Goal: Task Accomplishment & Management: Use online tool/utility

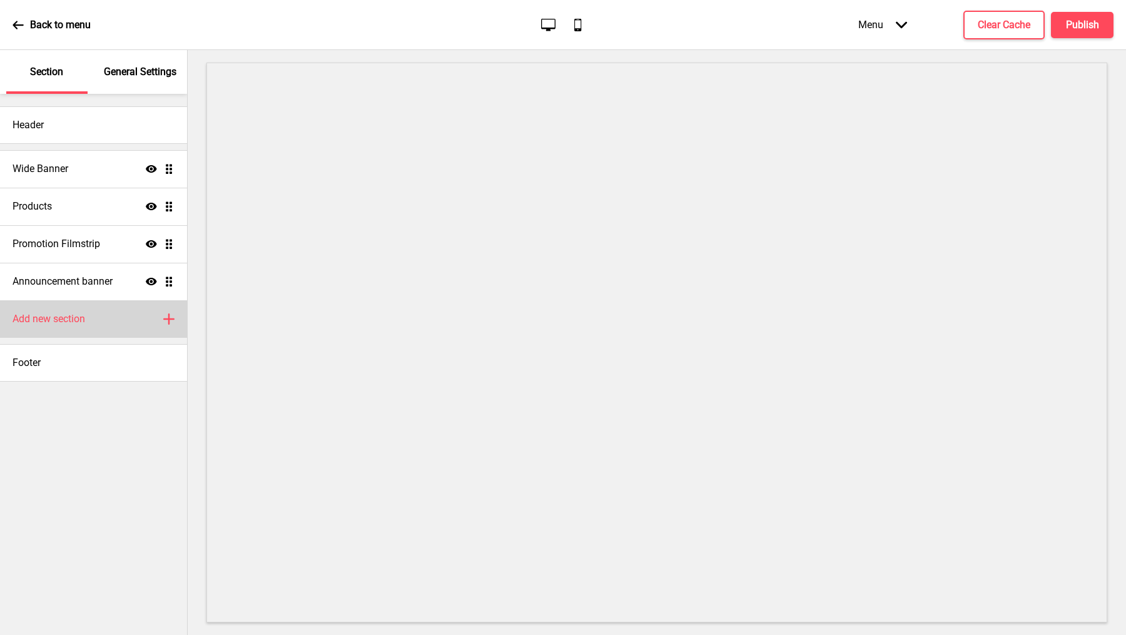
click at [69, 325] on h4 "Add new section" at bounding box center [49, 319] width 73 height 14
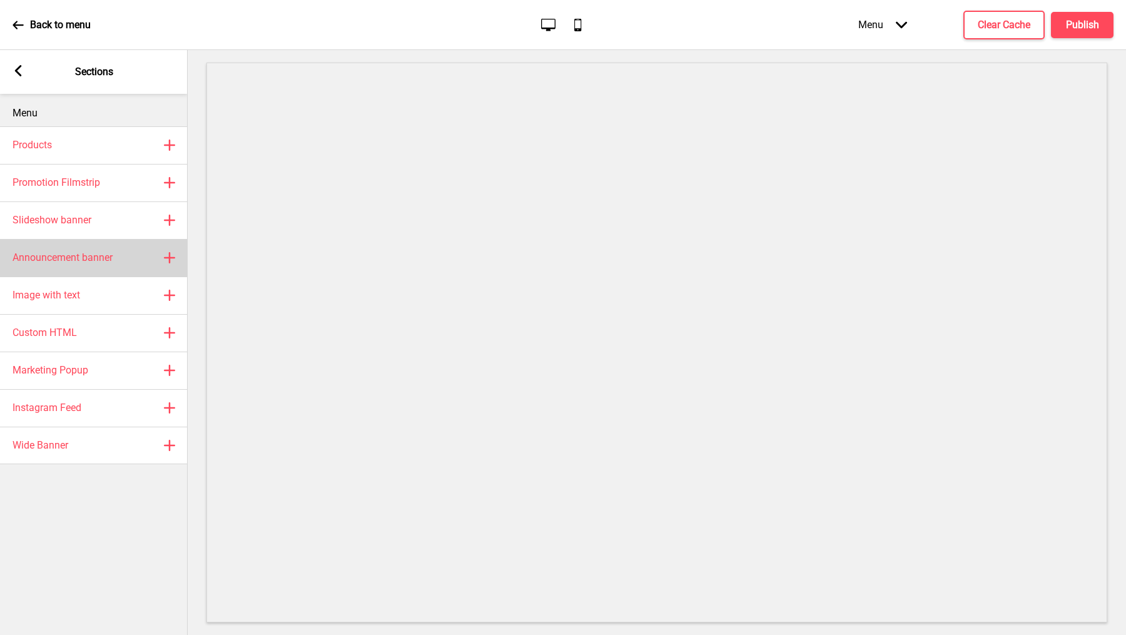
click at [78, 247] on div "Announcement banner Plus" at bounding box center [94, 258] width 188 height 38
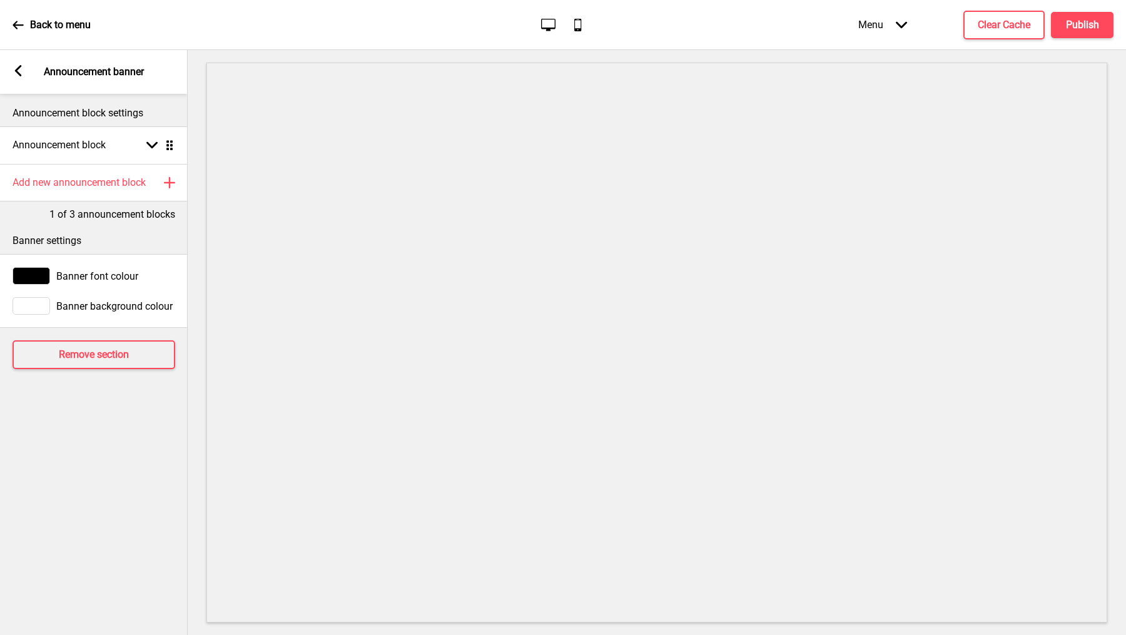
click at [18, 68] on icon at bounding box center [18, 70] width 7 height 11
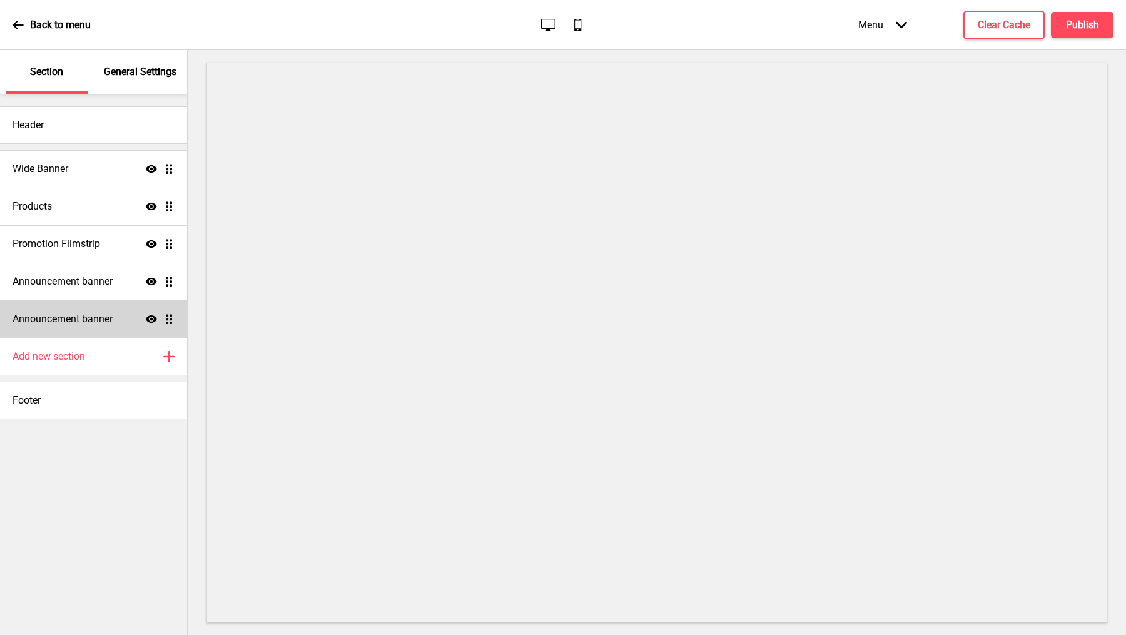
click at [151, 320] on icon "Show" at bounding box center [151, 319] width 11 height 11
click at [135, 346] on div "Add new section Plus" at bounding box center [93, 357] width 187 height 38
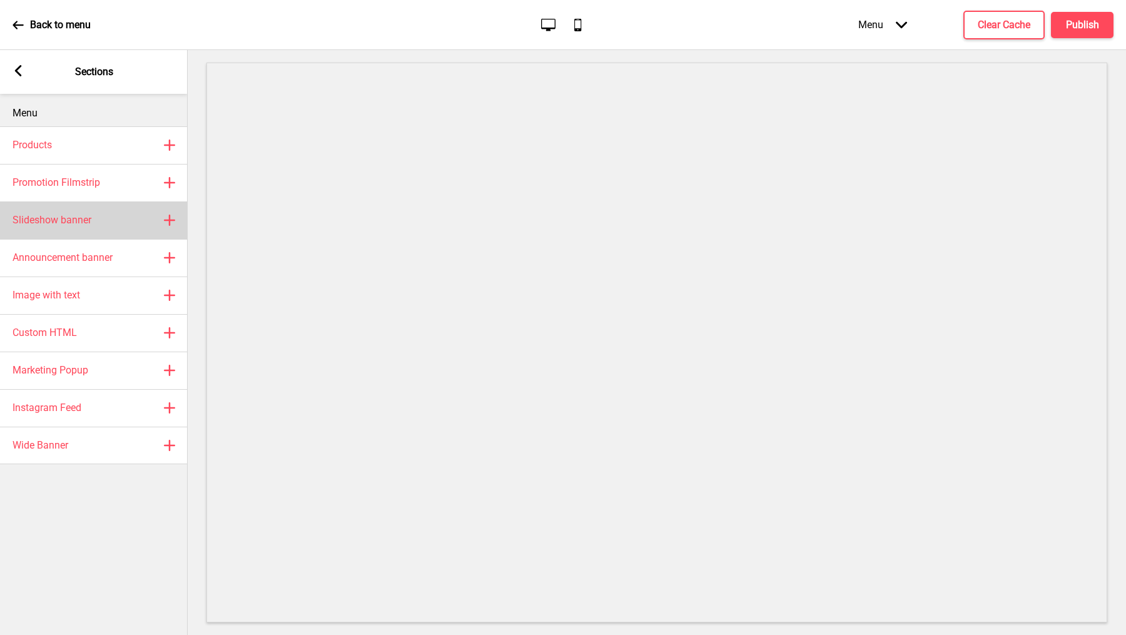
click at [96, 212] on div "Slideshow banner Plus" at bounding box center [94, 220] width 188 height 38
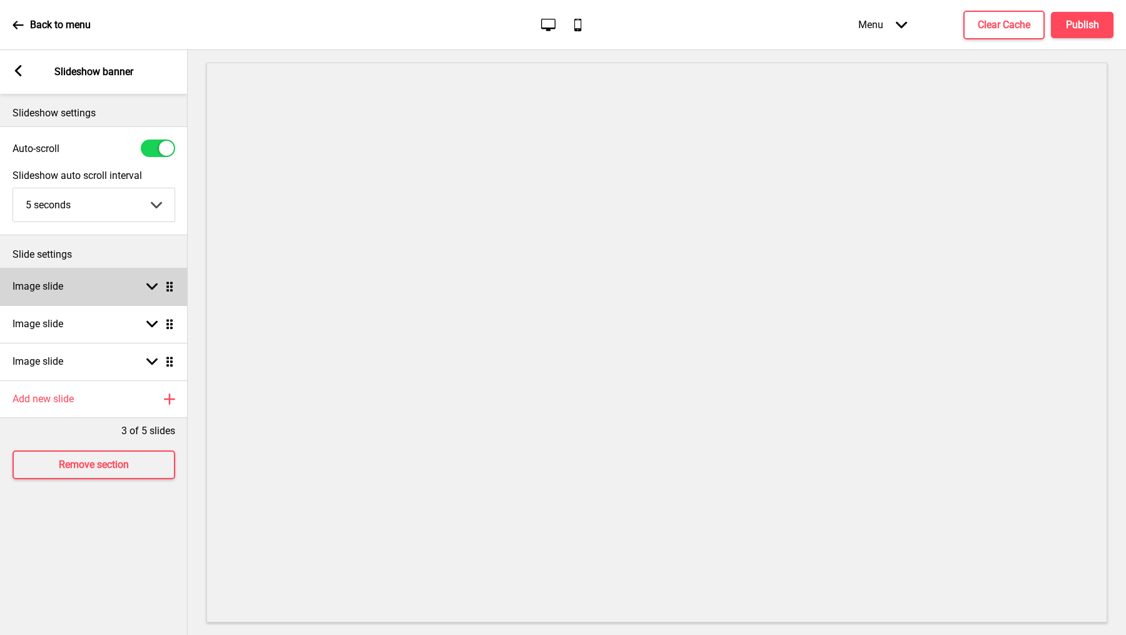
click at [89, 288] on div "Image slide Arrow down Drag" at bounding box center [94, 287] width 188 height 38
select select "right"
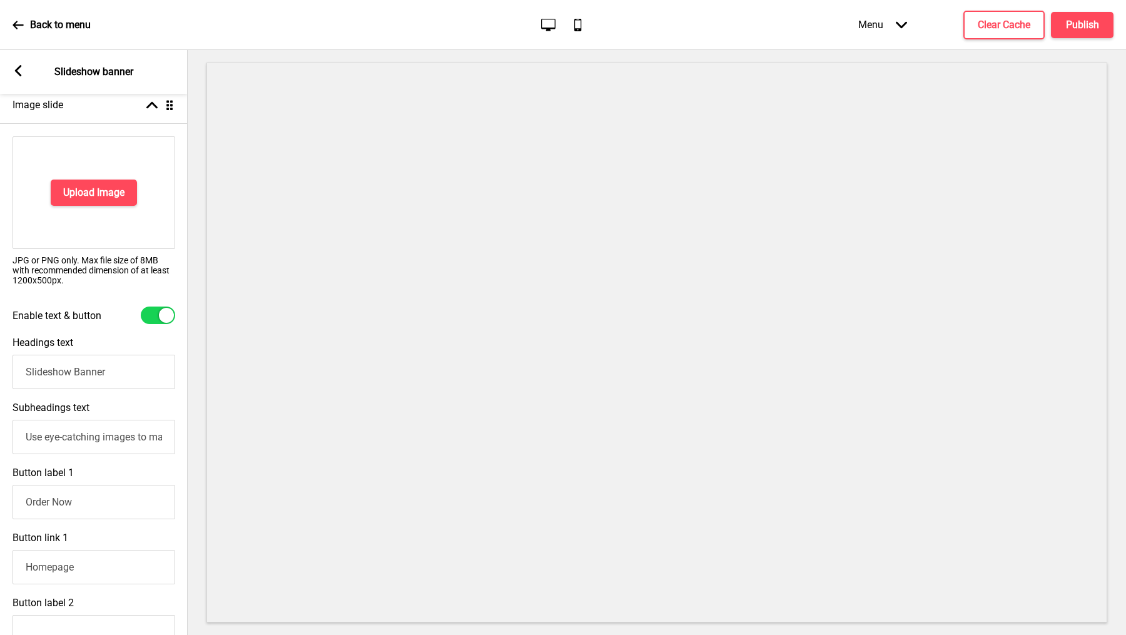
scroll to position [243, 0]
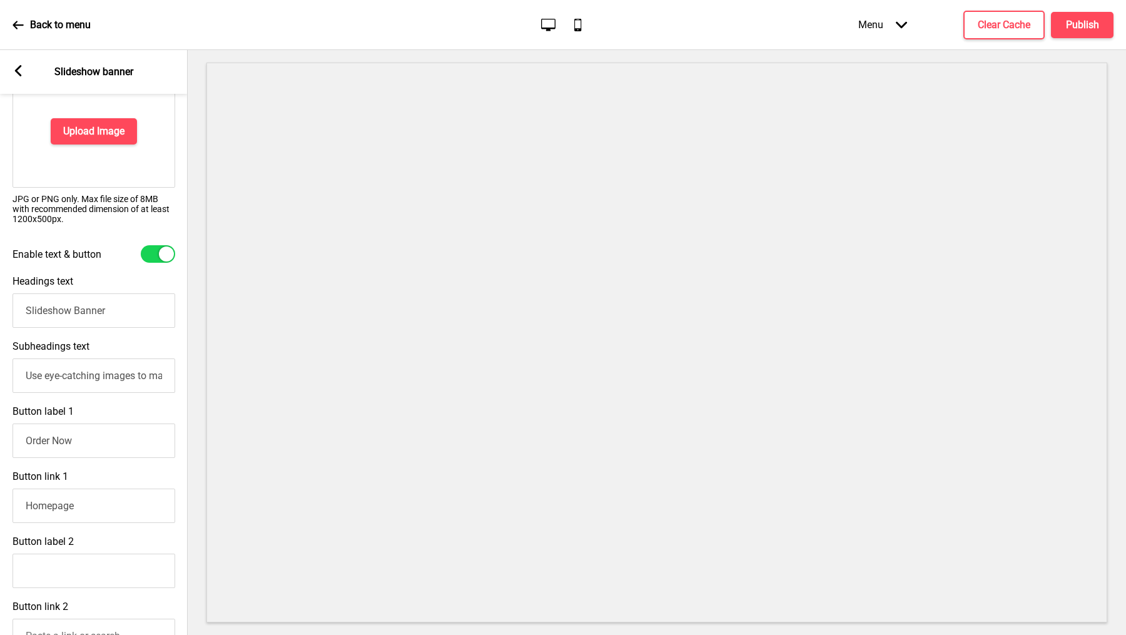
click at [125, 307] on input "Slideshow Banner" at bounding box center [94, 310] width 163 height 34
click at [125, 308] on input "Slideshow Banner" at bounding box center [94, 310] width 163 height 34
type input "E"
type input "m"
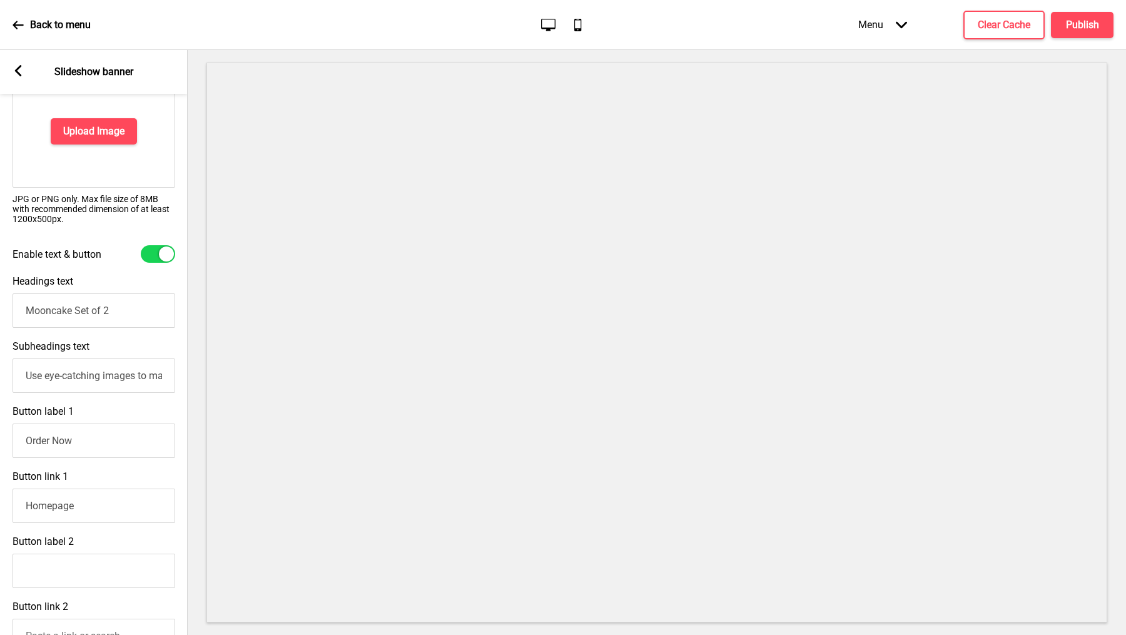
type input "Mooncake Set of"
type input "Early Bird Price @ RM58 only !"
click at [127, 380] on input "Use eye-catching images to make a strong first impression of your brand" at bounding box center [94, 376] width 163 height 34
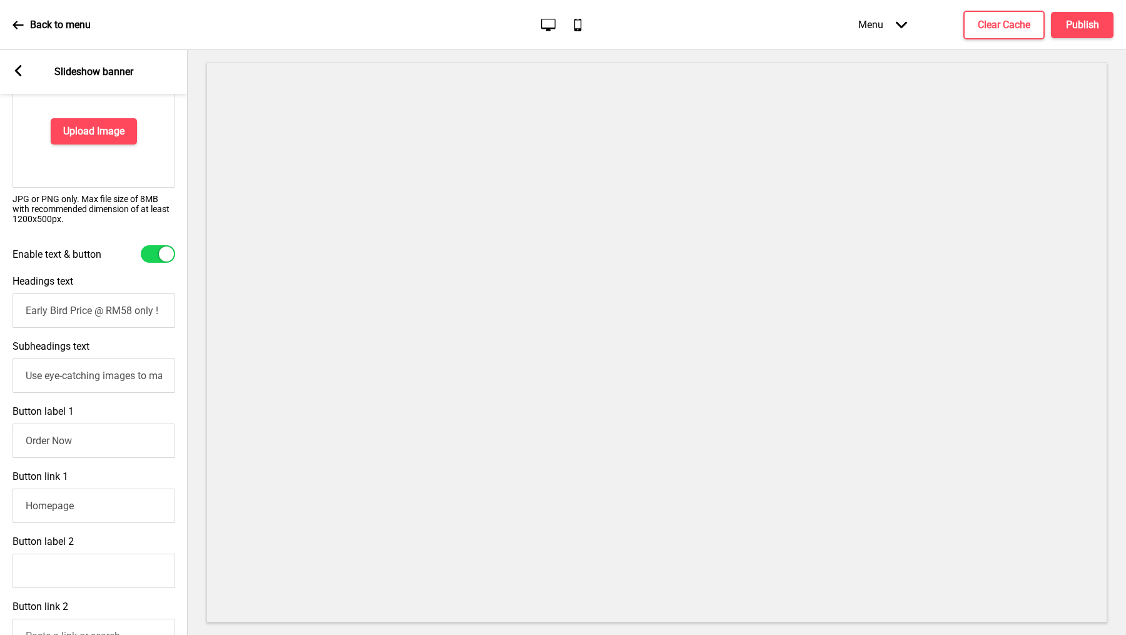
click at [127, 380] on input "Use eye-catching images to make a strong first impression of your brand" at bounding box center [94, 376] width 163 height 34
click at [83, 433] on input "Order Now" at bounding box center [94, 441] width 163 height 34
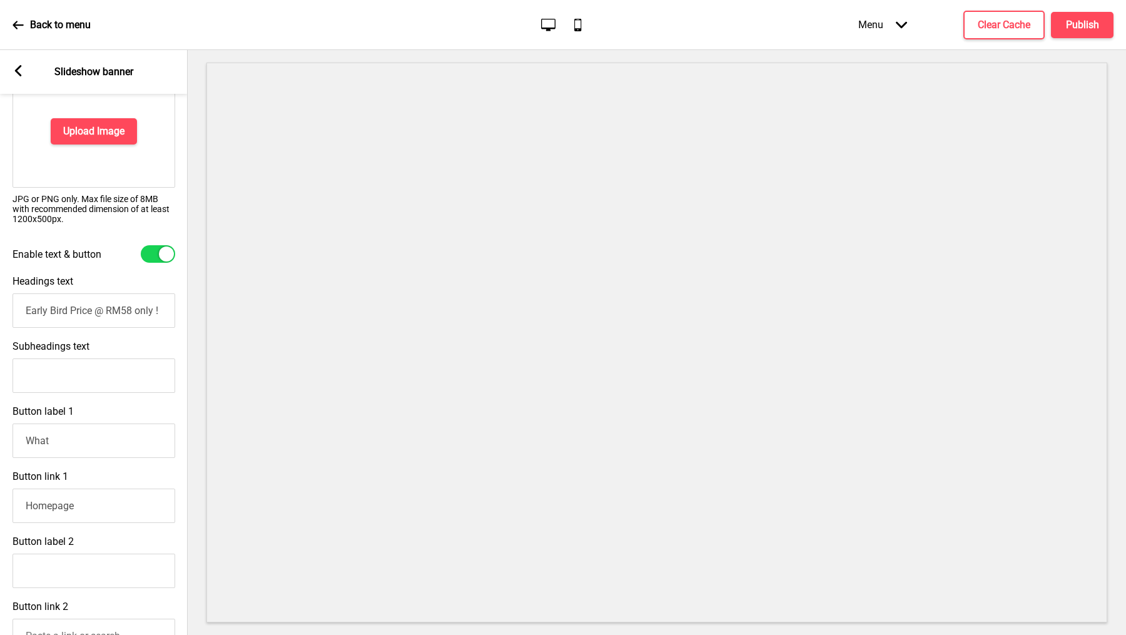
type input "Whatsapp Order"
click at [104, 503] on input "Homepage" at bounding box center [94, 506] width 163 height 34
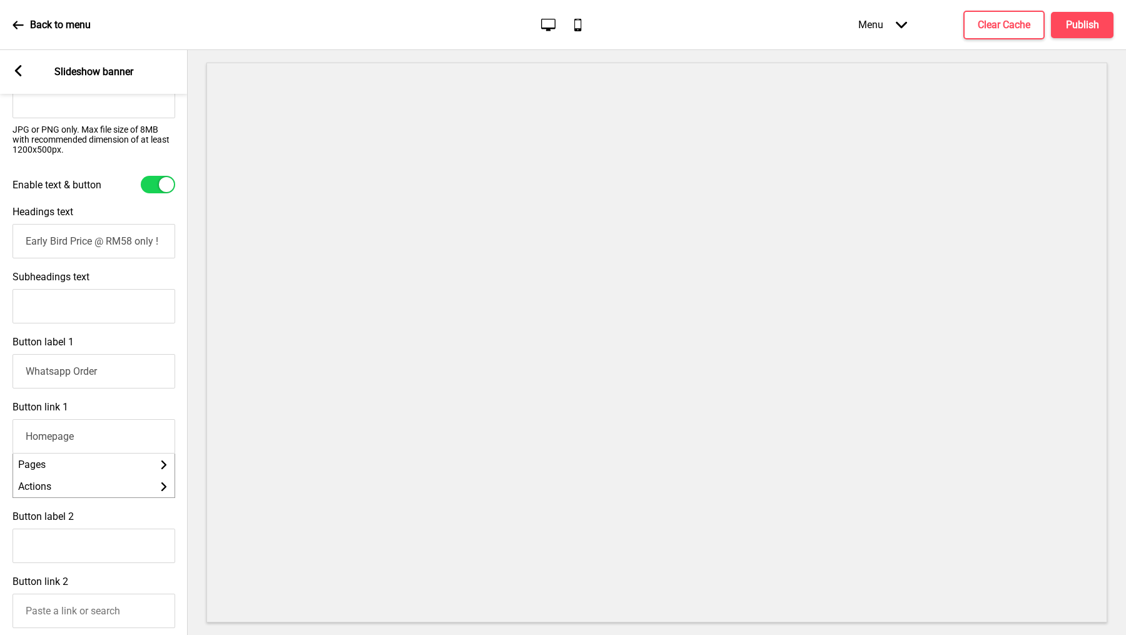
scroll to position [316, 0]
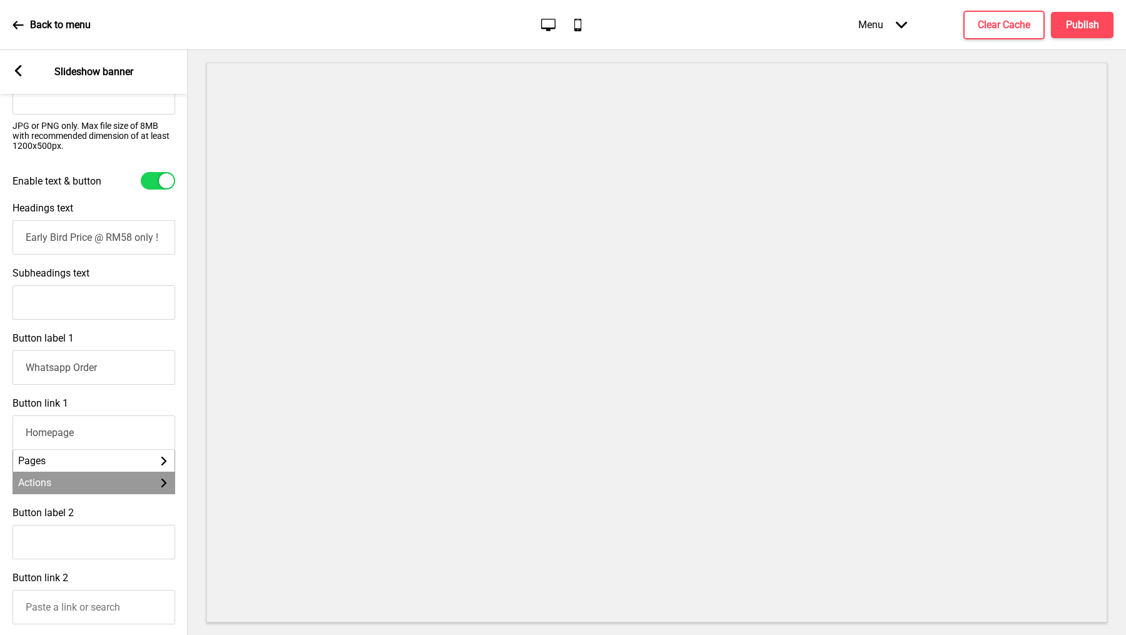
click at [77, 484] on li "Actions Arrow right" at bounding box center [93, 483] width 161 height 22
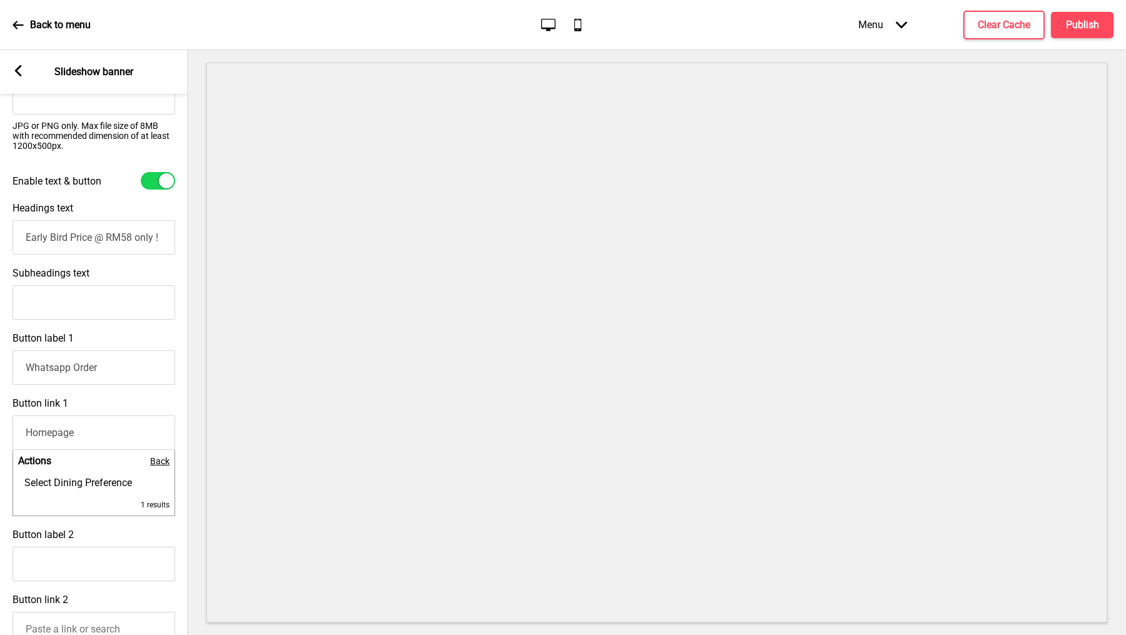
click at [74, 457] on li "Actions Back" at bounding box center [93, 461] width 161 height 22
click at [163, 461] on span "Back" at bounding box center [159, 461] width 19 height 10
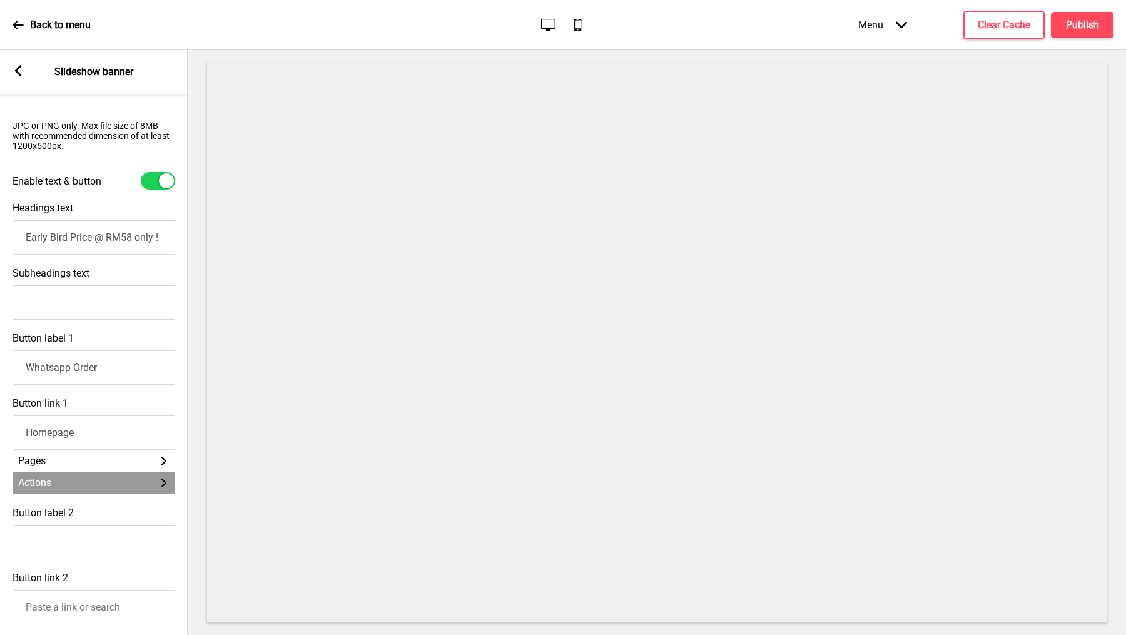
click at [108, 472] on li "Actions Arrow right" at bounding box center [93, 483] width 161 height 22
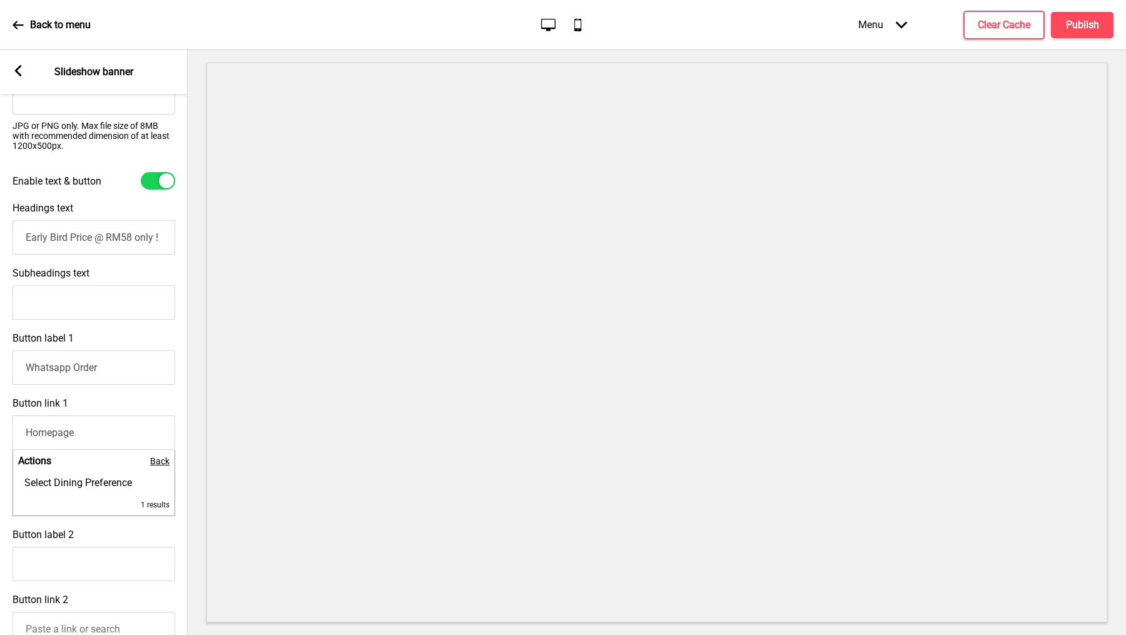
click at [155, 456] on span "Back" at bounding box center [159, 461] width 19 height 10
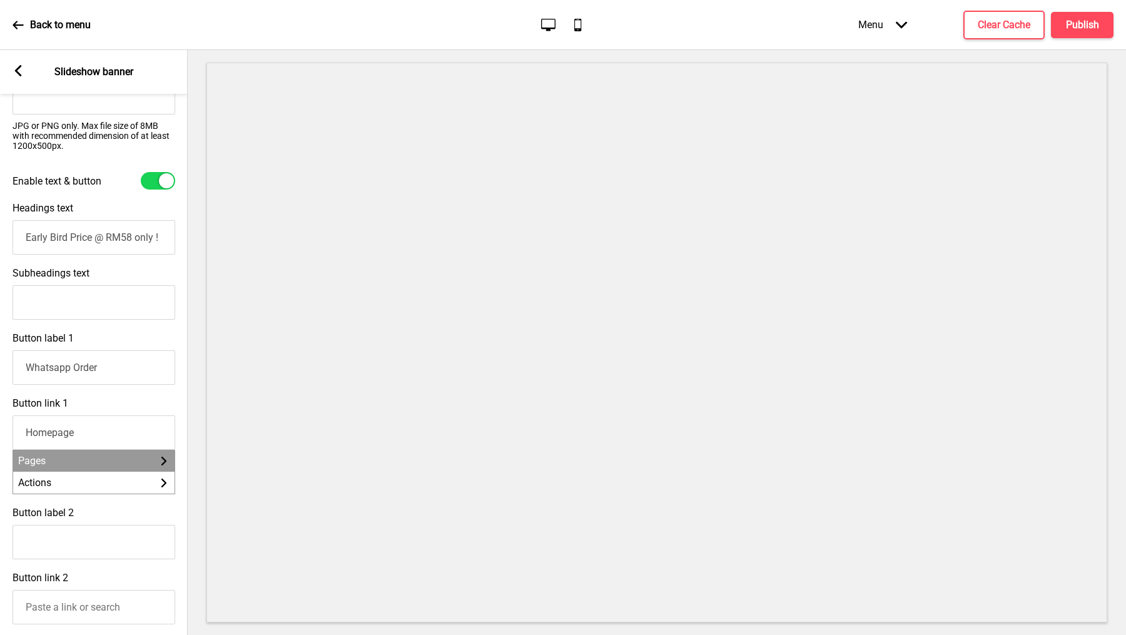
click at [130, 456] on li "Pages Arrow right" at bounding box center [93, 461] width 161 height 22
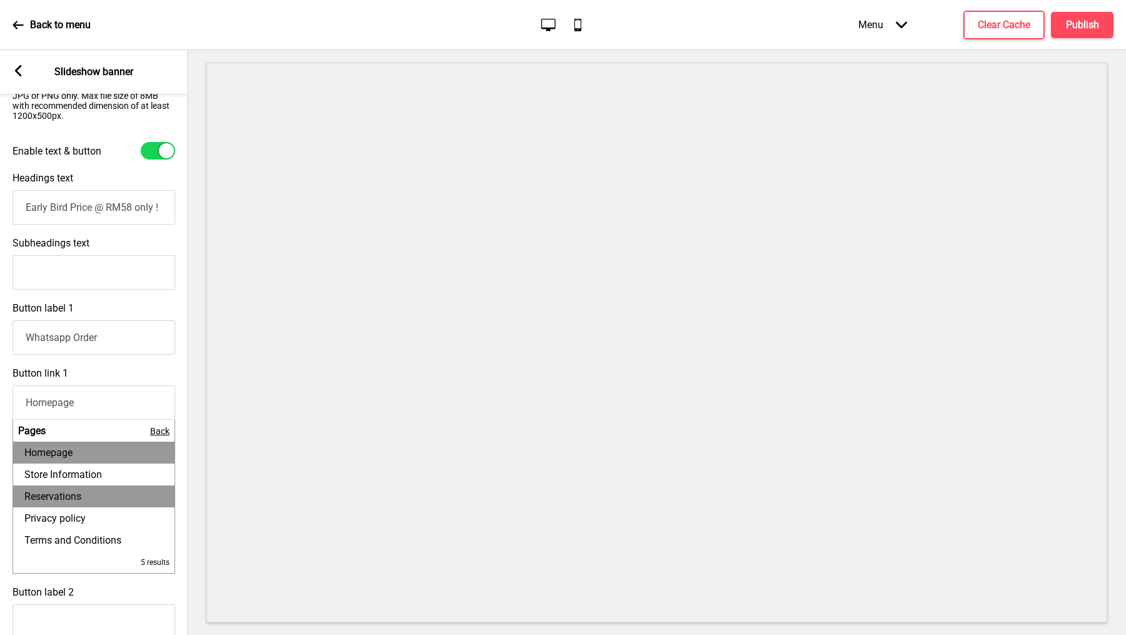
scroll to position [347, 0]
click at [75, 469] on span "Store Information" at bounding box center [63, 474] width 78 height 12
type input "Store Information"
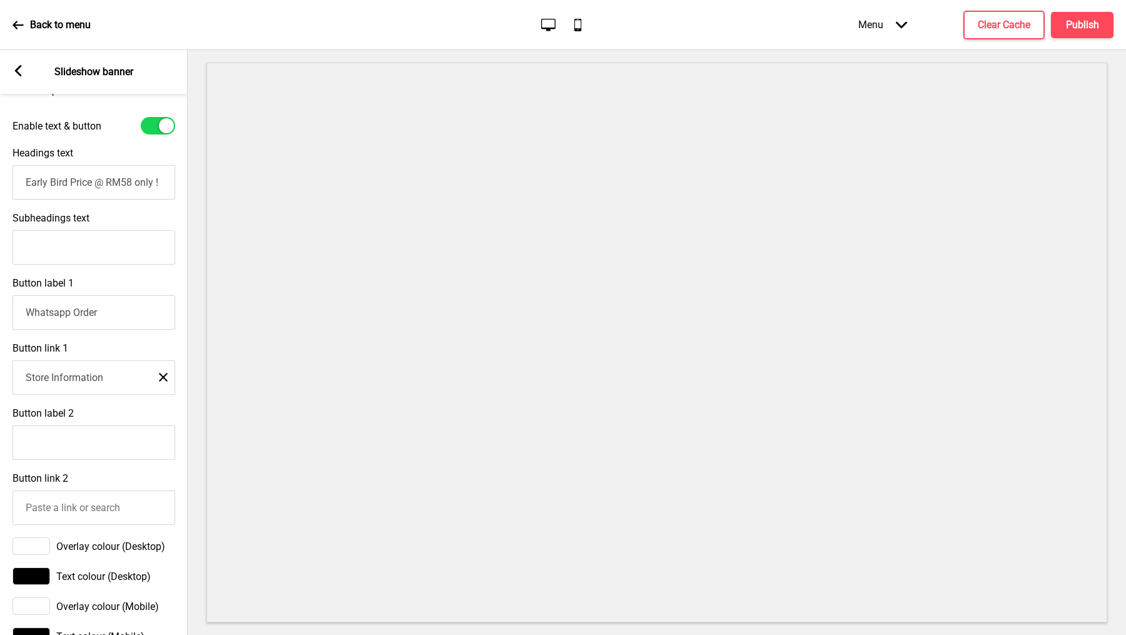
scroll to position [196, 0]
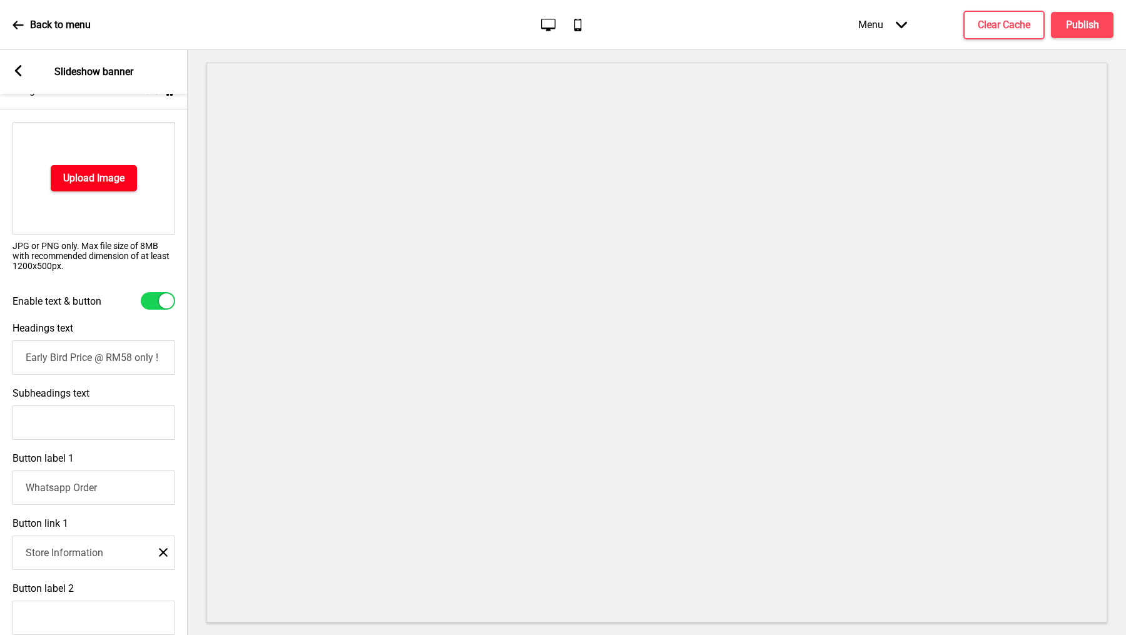
click at [88, 188] on button "Upload Image" at bounding box center [94, 178] width 86 height 26
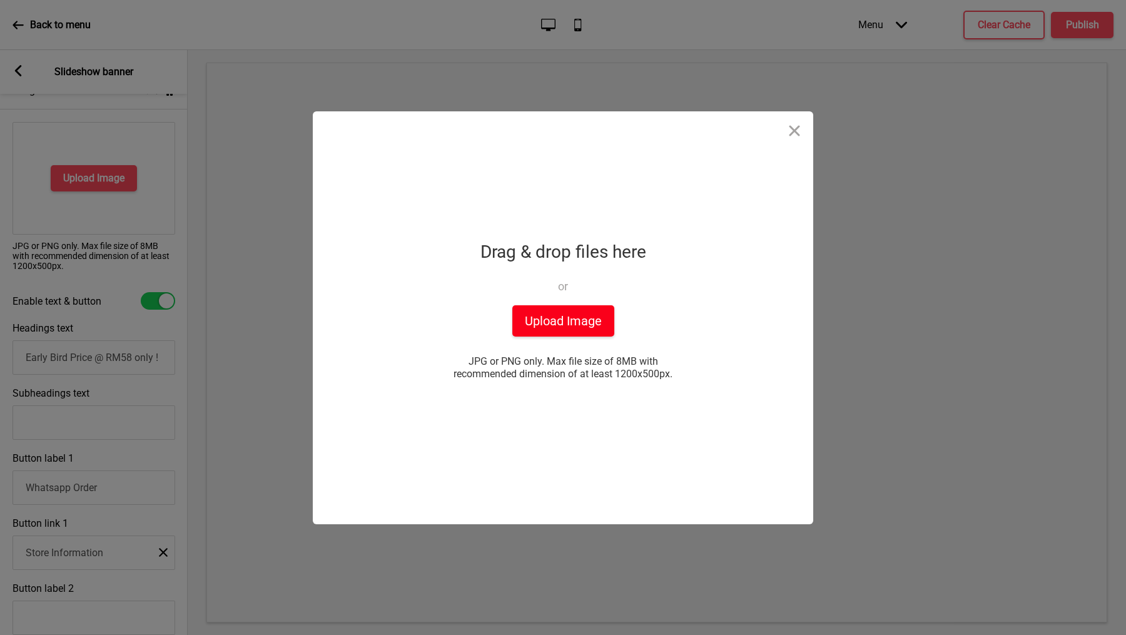
click at [565, 311] on button "Upload Image" at bounding box center [563, 320] width 102 height 31
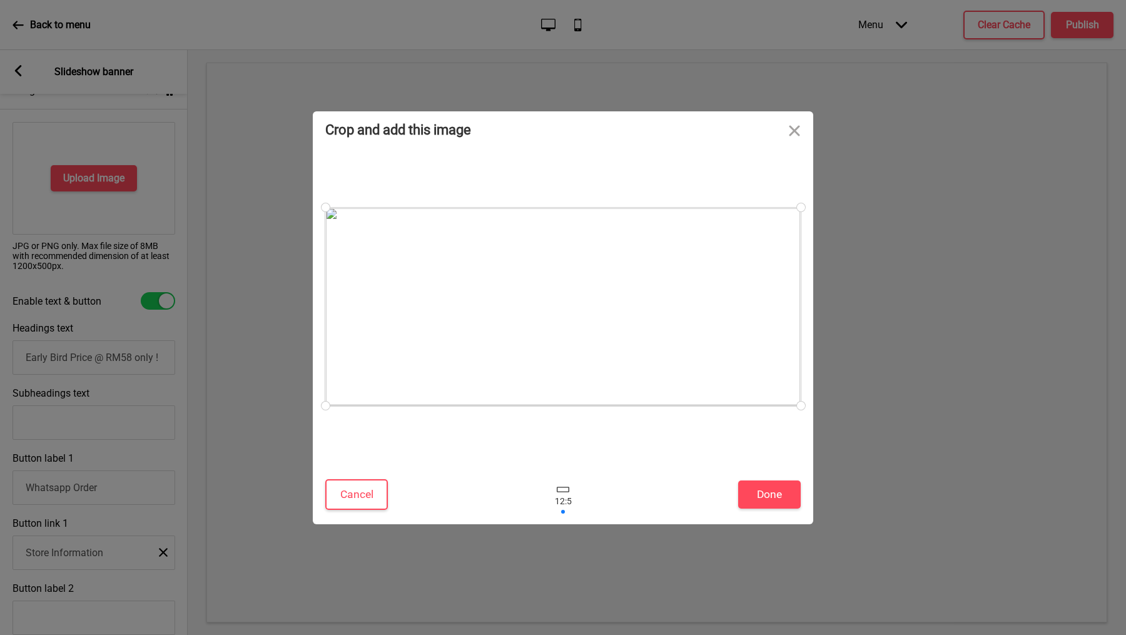
drag, startPoint x: 565, startPoint y: 311, endPoint x: 601, endPoint y: 241, distance: 78.6
click at [601, 240] on div at bounding box center [563, 307] width 476 height 198
click at [755, 494] on button "Done" at bounding box center [769, 495] width 63 height 28
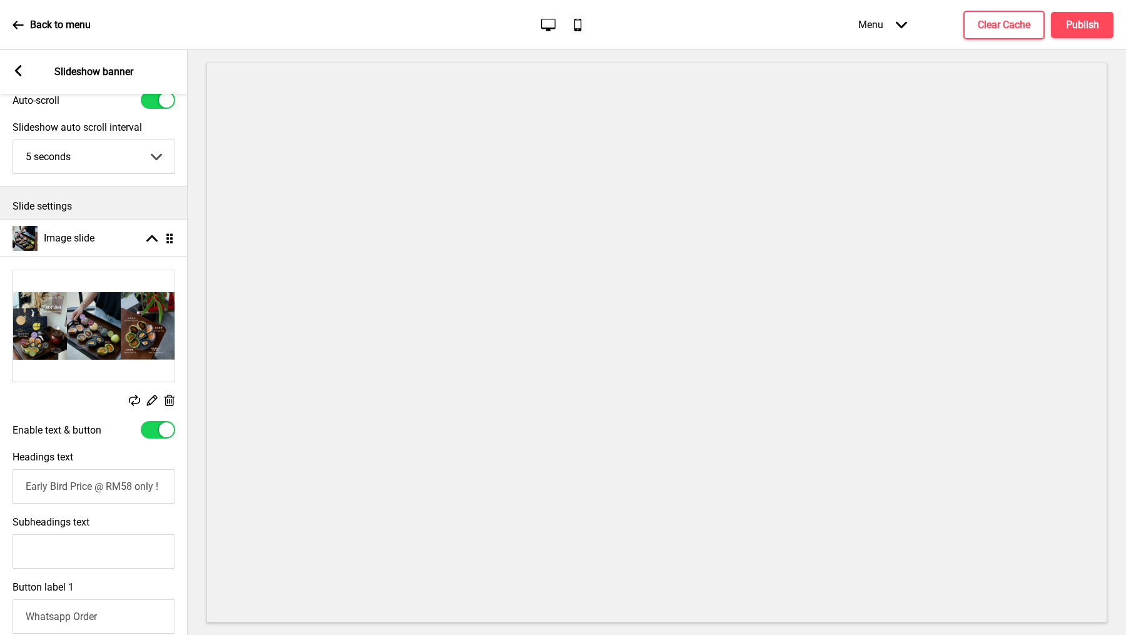
scroll to position [0, 0]
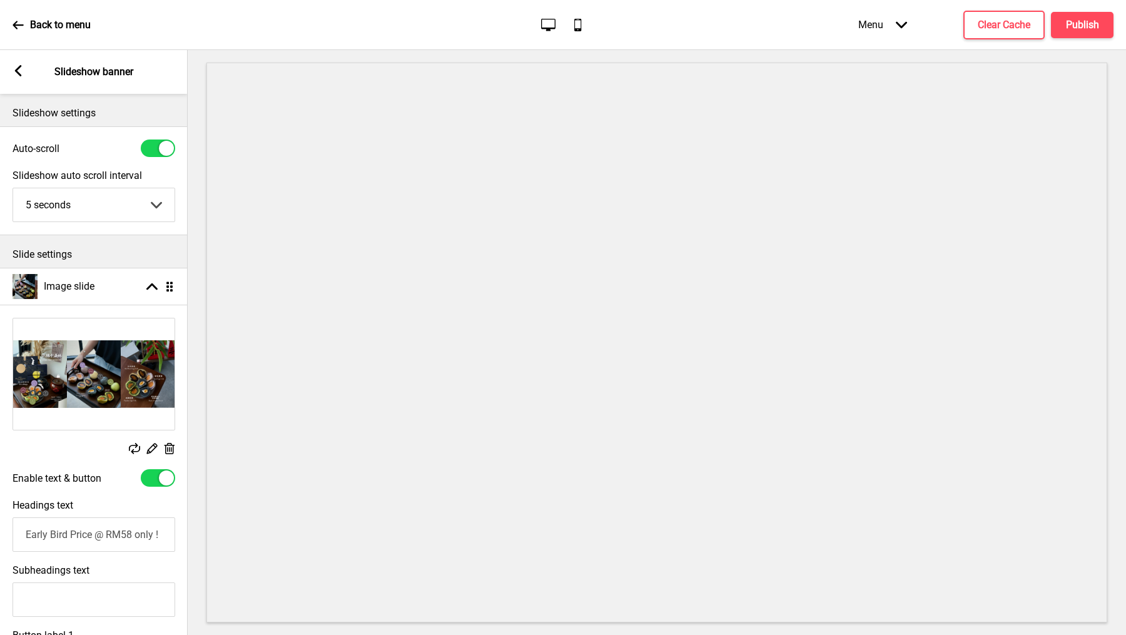
click at [82, 205] on select "5 seconds 6 seconds 7 seconds 8 seconds 9 seconds 10 seconds" at bounding box center [93, 204] width 161 height 33
select select "6000"
click at [13, 188] on select "5 seconds 6 seconds 7 seconds 8 seconds 9 seconds 10 seconds" at bounding box center [93, 204] width 161 height 33
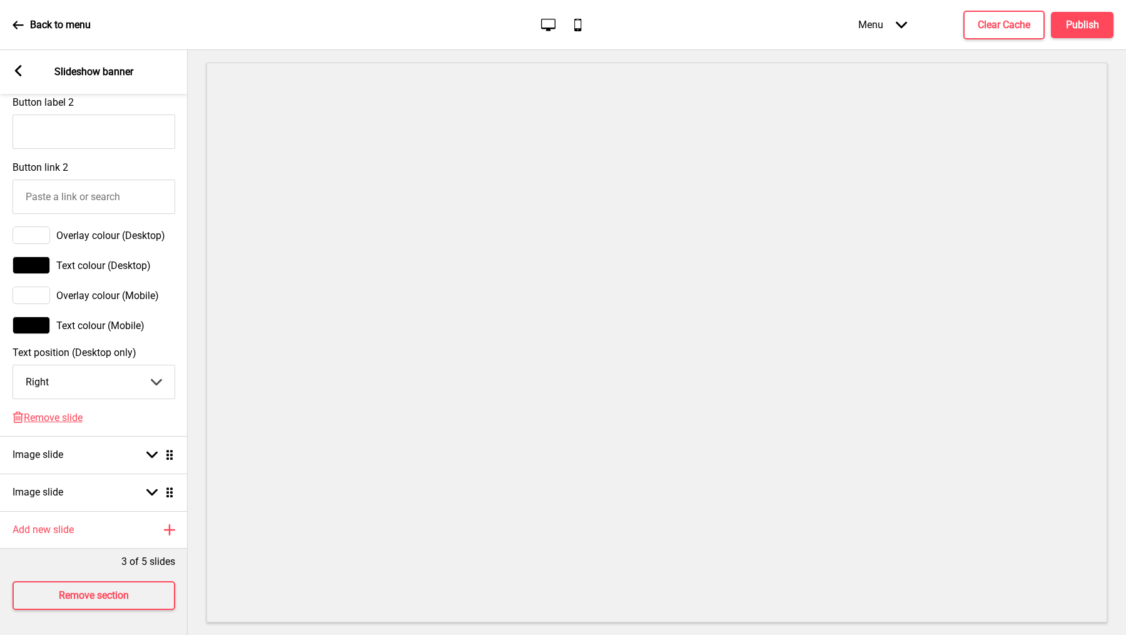
scroll to position [675, 0]
click at [99, 443] on div "Image slide Arrow down Drag" at bounding box center [94, 455] width 188 height 38
select select "right"
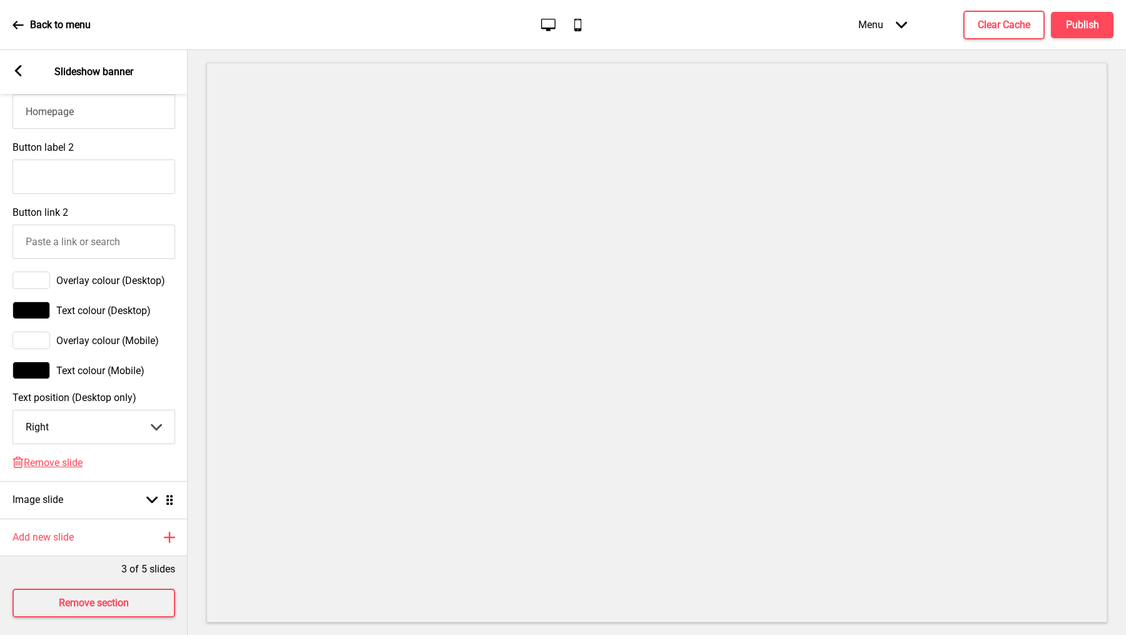
click at [46, 462] on span "Remove slide" at bounding box center [53, 463] width 59 height 12
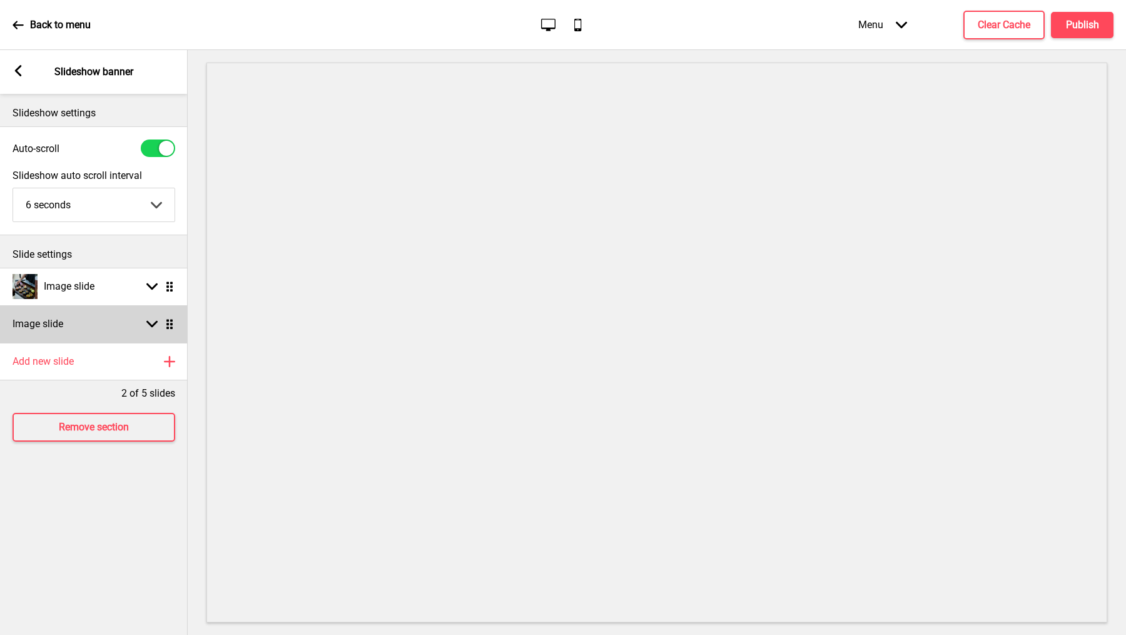
click at [66, 329] on div "Image slide Arrow down Drag" at bounding box center [94, 324] width 188 height 38
select select "right"
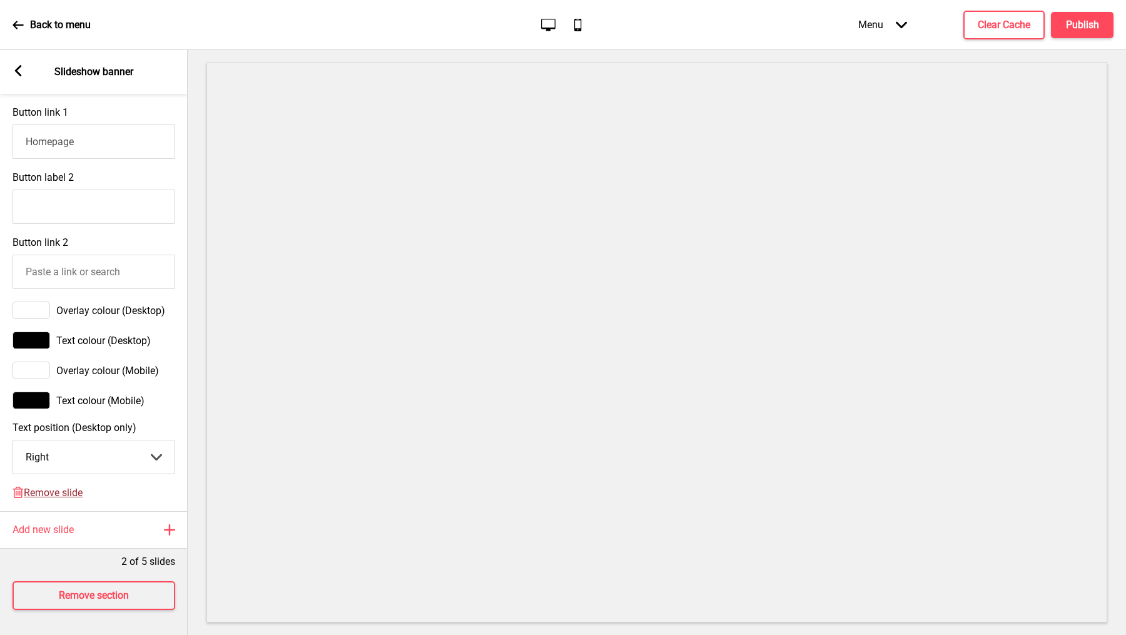
scroll to position [647, 0]
click at [57, 489] on span "Remove slide" at bounding box center [53, 493] width 59 height 12
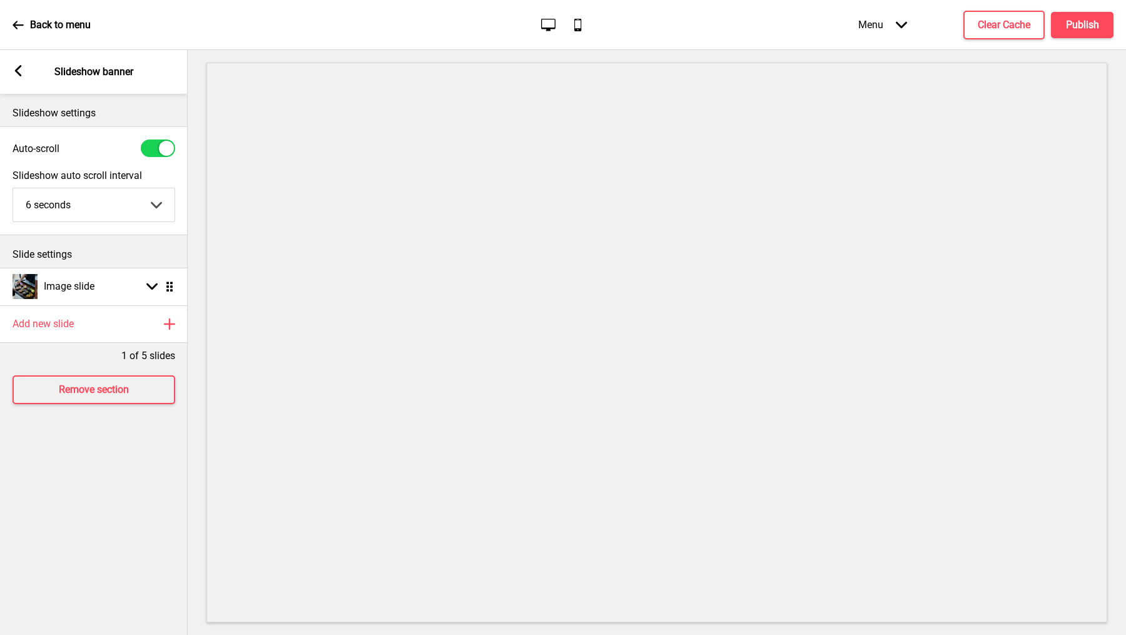
click at [106, 479] on div "Slideshow settings Auto-scroll Slideshow auto scroll interval 6 seconds 5 secon…" at bounding box center [94, 364] width 188 height 541
click at [21, 65] on rect at bounding box center [18, 70] width 11 height 11
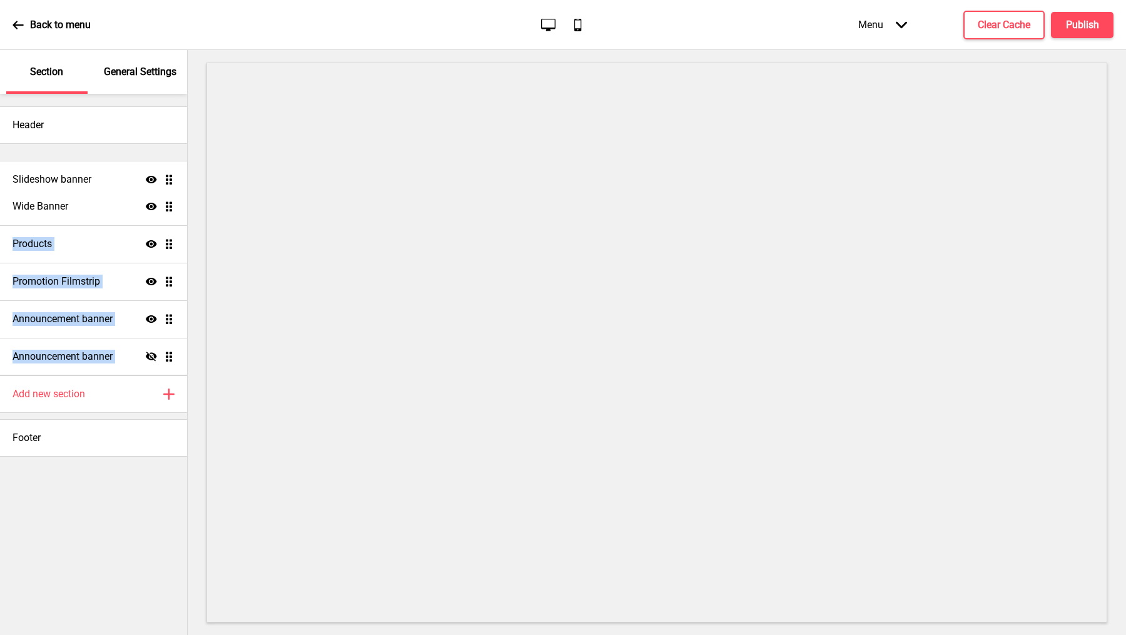
drag, startPoint x: 169, startPoint y: 360, endPoint x: 177, endPoint y: 183, distance: 177.3
click at [177, 183] on ul "Wide Banner Show Drag Products Show Drag Promotion Filmstrip Show Drag Announce…" at bounding box center [93, 262] width 187 height 225
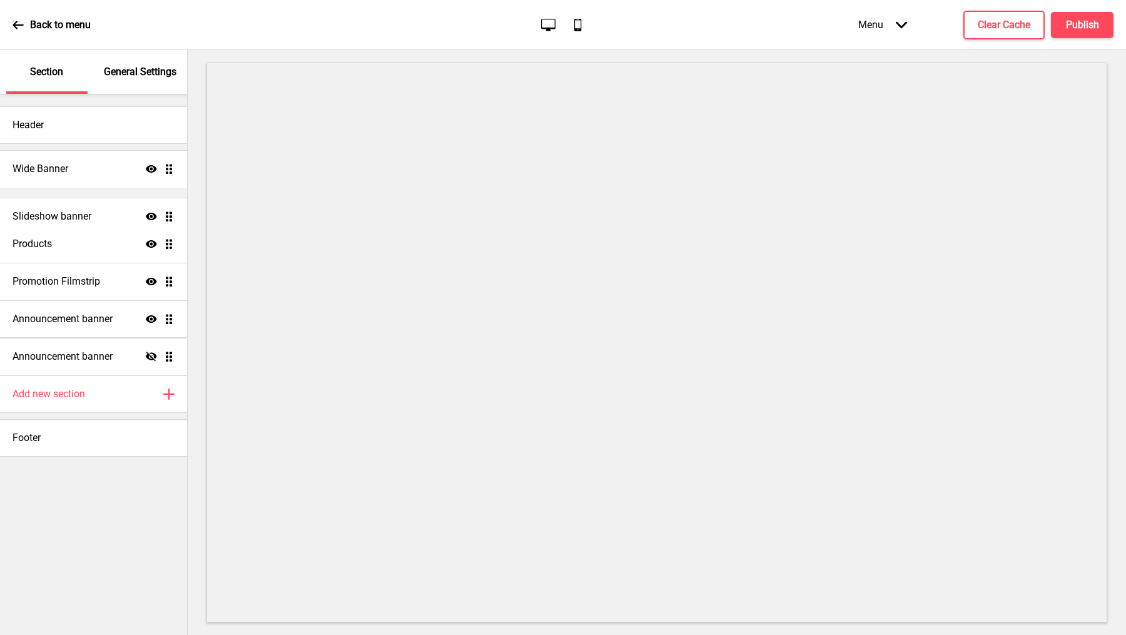
drag, startPoint x: 168, startPoint y: 171, endPoint x: 163, endPoint y: 215, distance: 44.0
click at [163, 215] on ul "Slideshow banner Show Drag Wide Banner Show Drag Products Show Drag Promotion F…" at bounding box center [93, 262] width 187 height 225
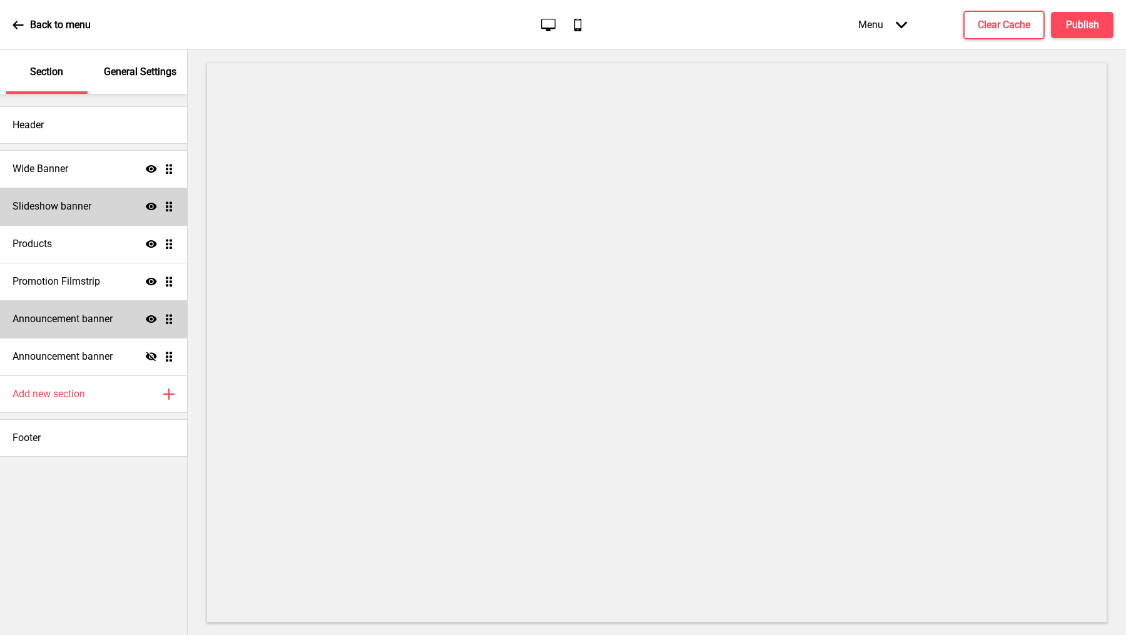
click at [103, 222] on div "Slideshow banner Show Drag" at bounding box center [93, 207] width 187 height 38
select select "6000"
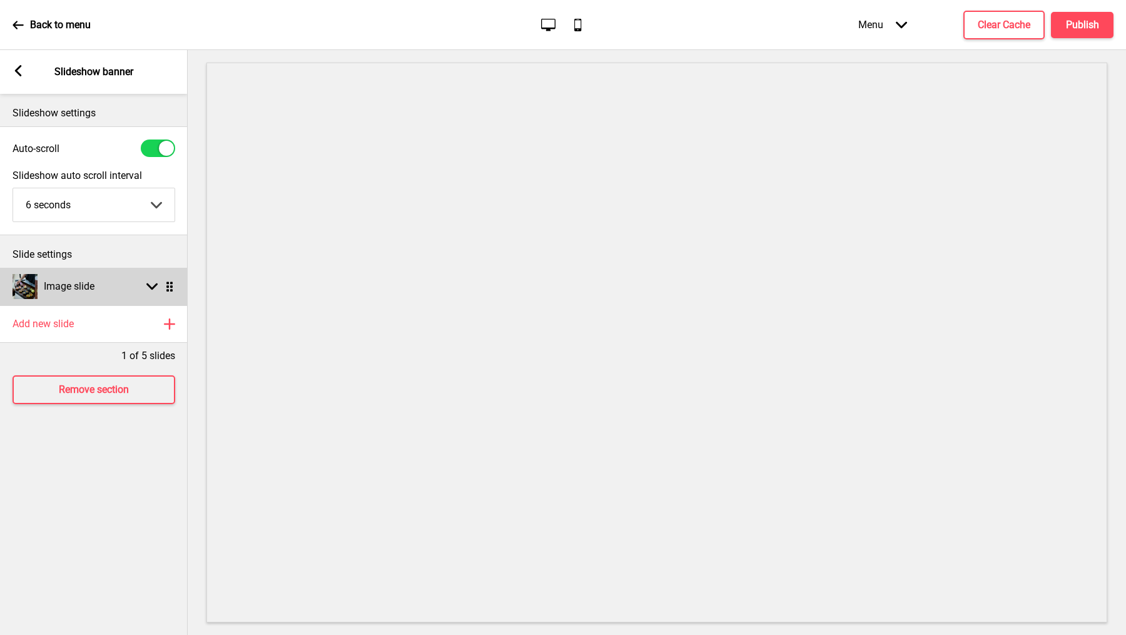
click at [148, 283] on g at bounding box center [151, 286] width 11 height 11
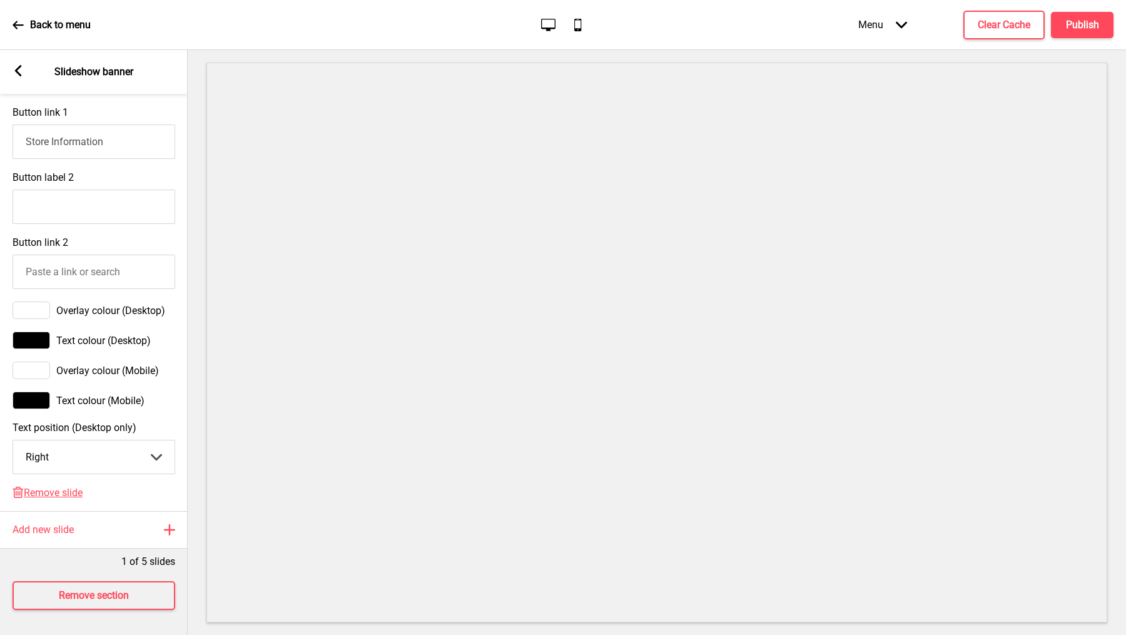
scroll to position [599, 0]
click at [108, 449] on select "Center Left Right" at bounding box center [93, 457] width 161 height 33
click at [13, 441] on select "Center Left Right" at bounding box center [93, 457] width 161 height 33
click at [99, 441] on select "Center Left Right" at bounding box center [93, 457] width 161 height 33
click at [13, 441] on select "Center Left Right" at bounding box center [93, 457] width 161 height 33
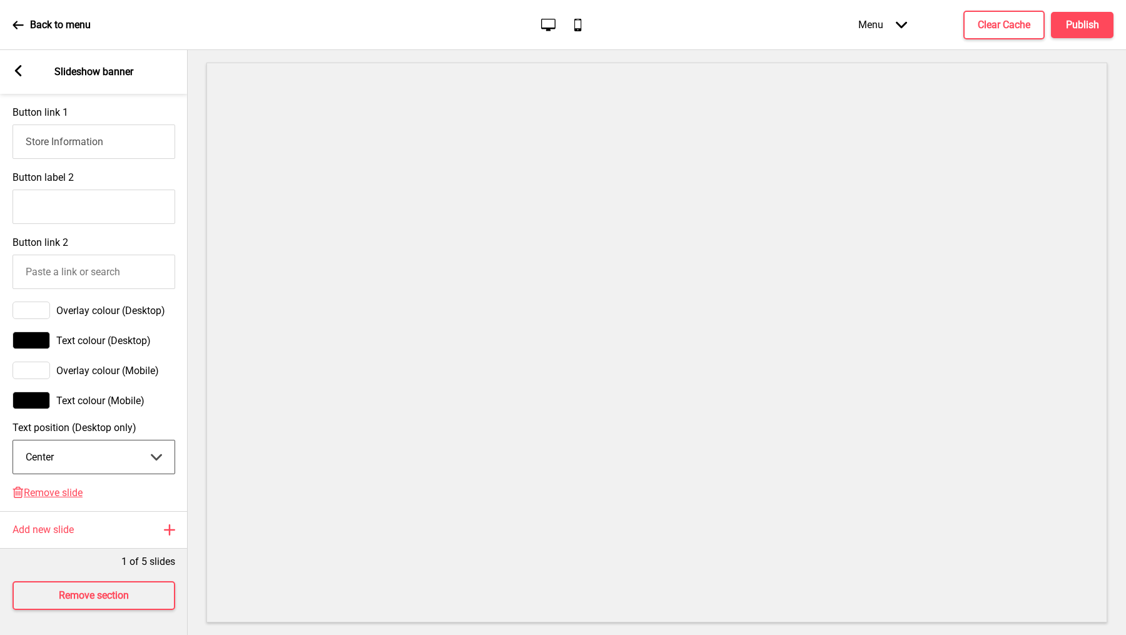
click at [106, 446] on select "Center Left Right" at bounding box center [93, 457] width 161 height 33
select select "right"
click at [13, 441] on select "Center Left Right" at bounding box center [93, 457] width 161 height 33
